Goal: Transaction & Acquisition: Purchase product/service

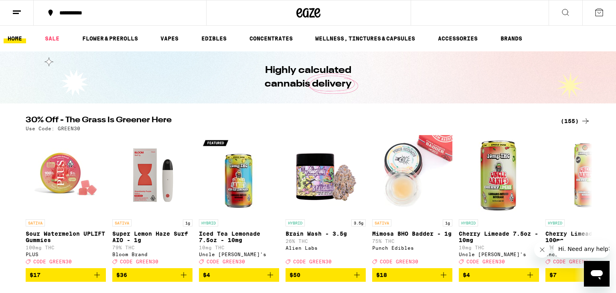
click at [571, 122] on div "(155)" at bounding box center [576, 121] width 30 height 10
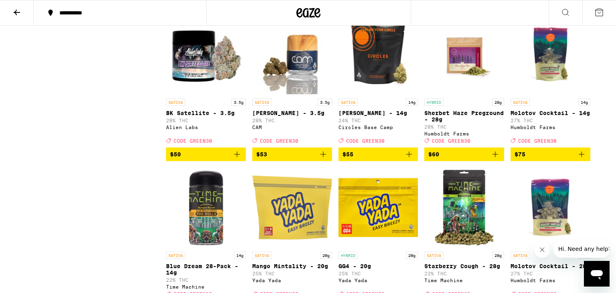
scroll to position [4410, 0]
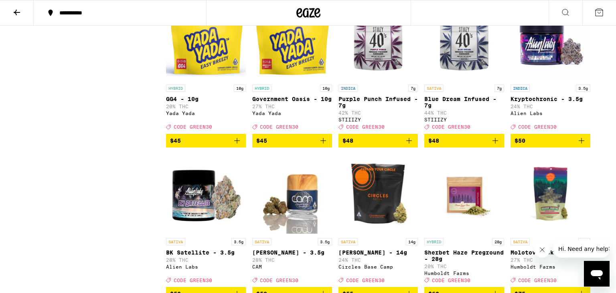
click at [238, 146] on icon "Add to bag" at bounding box center [237, 141] width 10 height 10
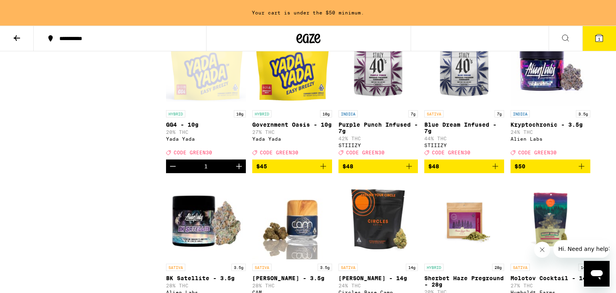
scroll to position [4436, 0]
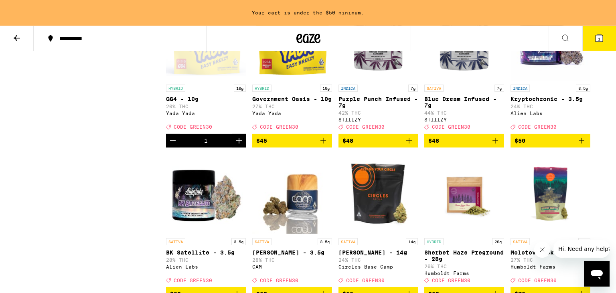
click at [322, 146] on icon "Add to bag" at bounding box center [324, 141] width 10 height 10
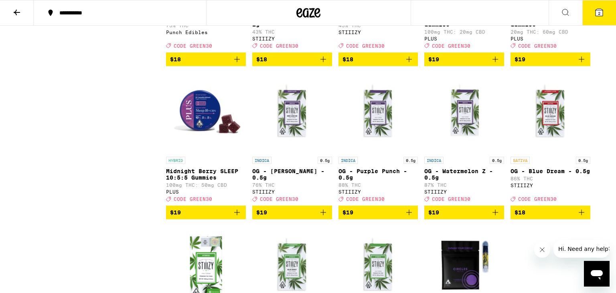
scroll to position [0, 0]
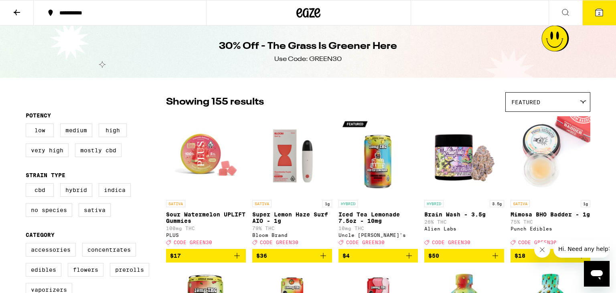
click at [21, 11] on icon at bounding box center [17, 13] width 10 height 10
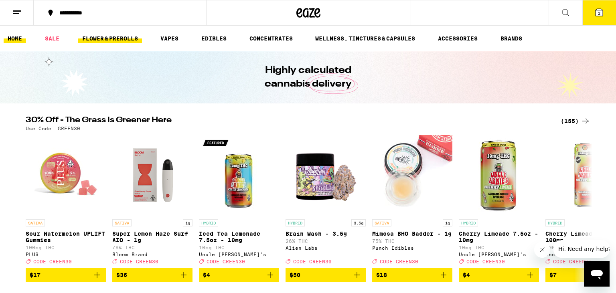
click at [122, 38] on link "FLOWER & PREROLLS" at bounding box center [110, 39] width 64 height 10
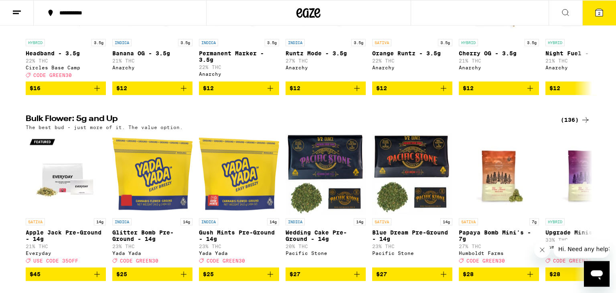
scroll to position [242, 0]
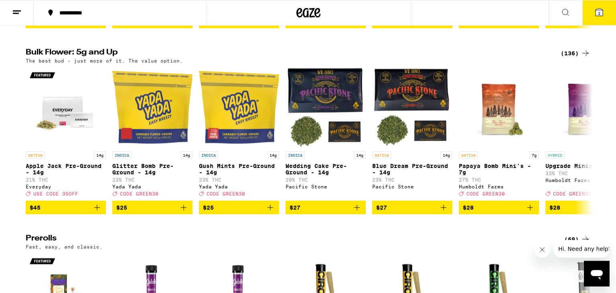
click at [569, 58] on div "(136)" at bounding box center [576, 54] width 30 height 10
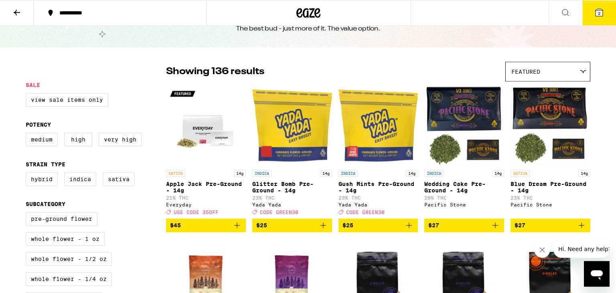
scroll to position [41, 0]
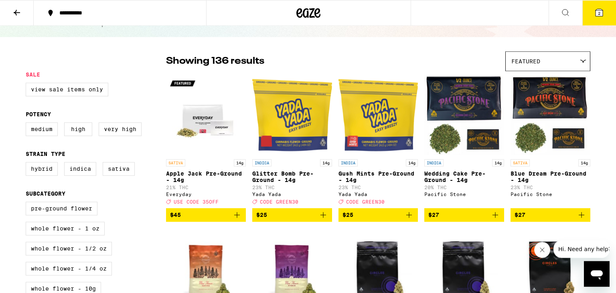
click at [593, 11] on button "2" at bounding box center [600, 12] width 34 height 25
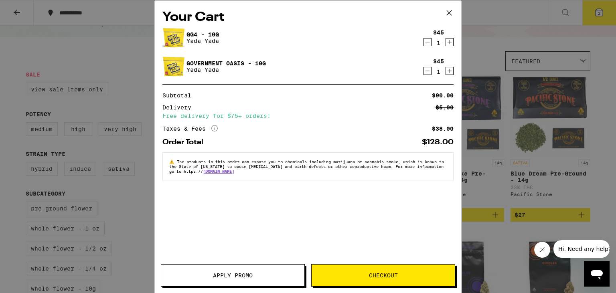
click at [219, 277] on span "Apply Promo" at bounding box center [233, 276] width 40 height 6
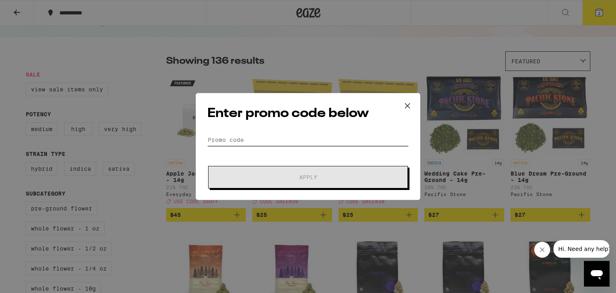
click at [240, 143] on input "Promo Code" at bounding box center [307, 140] width 201 height 12
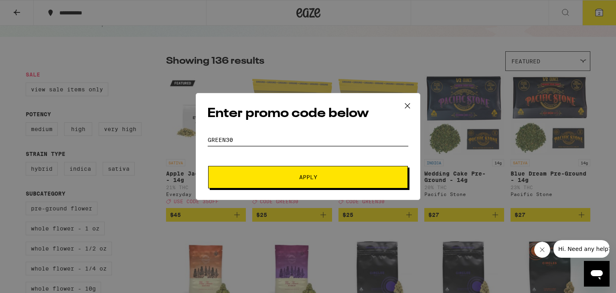
type input "green30"
click at [310, 171] on button "Apply" at bounding box center [308, 177] width 200 height 22
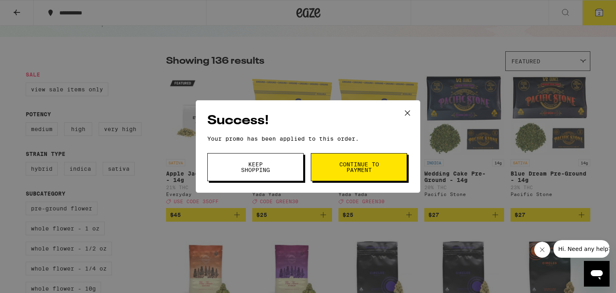
click at [339, 170] on span "Continue to payment" at bounding box center [359, 167] width 41 height 11
